Goal: Use online tool/utility

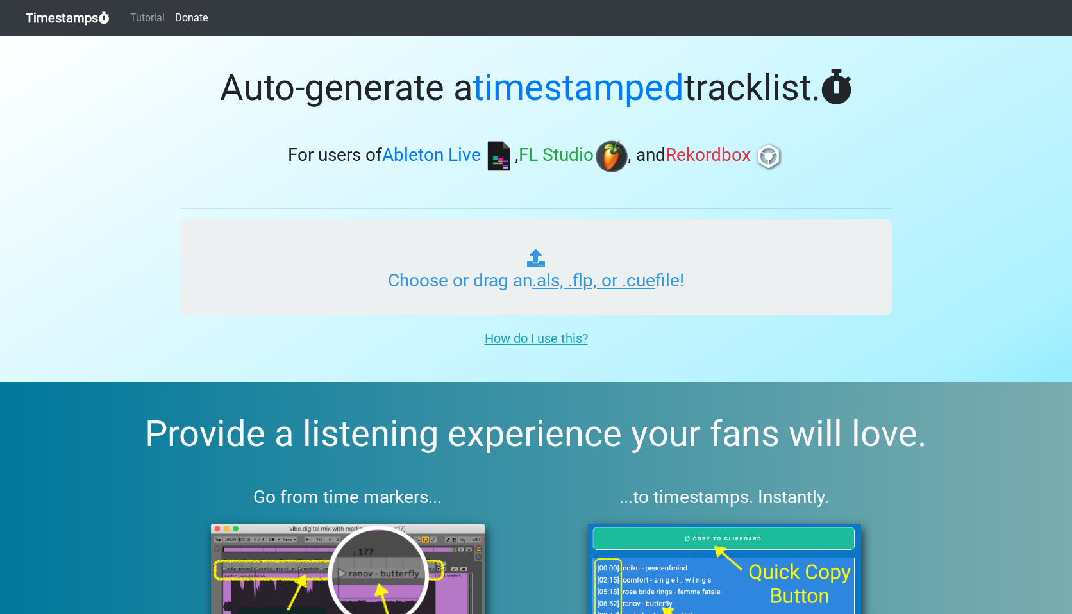
click at [465, 281] on input "Choose or drag an .als, .flp, or .cue file!" at bounding box center [535, 267] width 711 height 96
type input "C:\fakepath\EARTH PARTY RADIO 001.mp3"
click at [486, 279] on input "Choose or drag an .als, .flp, or .cue file!" at bounding box center [535, 267] width 711 height 96
